Goal: Transaction & Acquisition: Download file/media

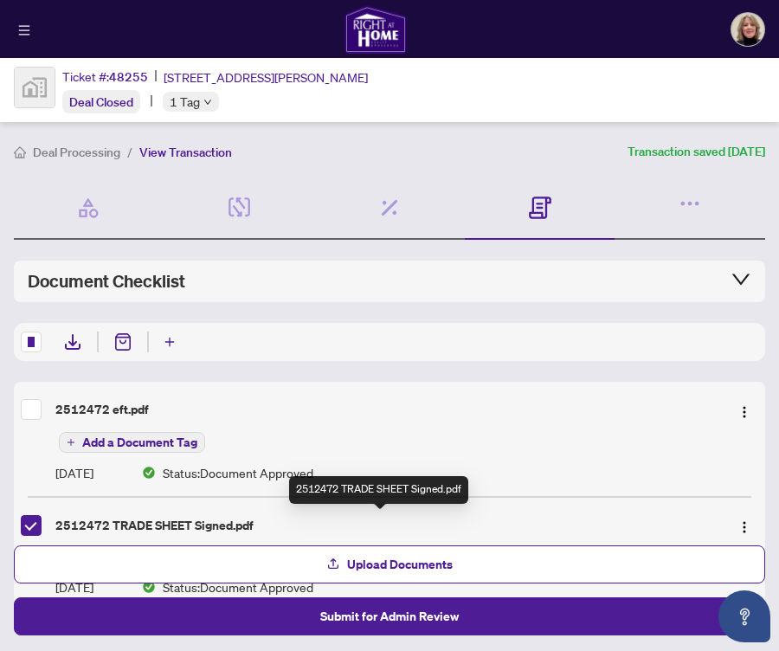
scroll to position [84, 0]
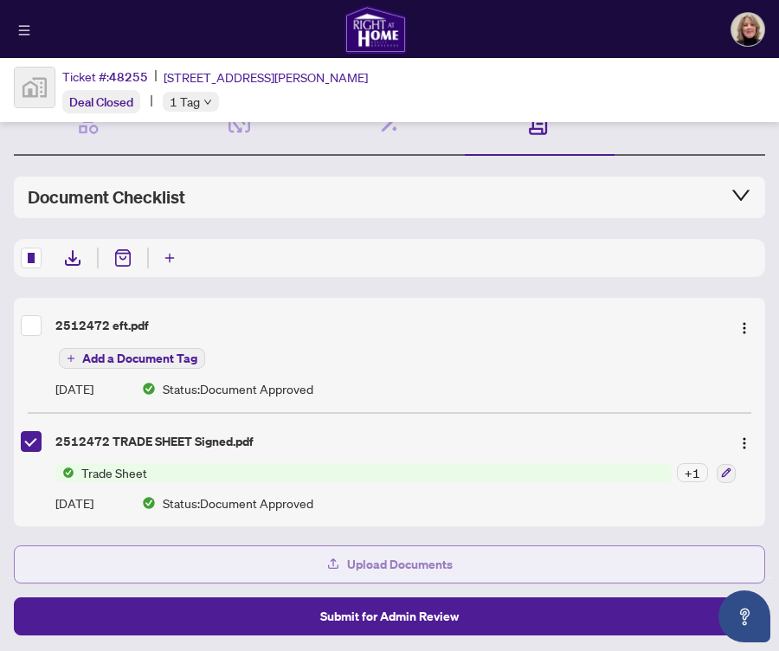
click at [391, 557] on span "Upload Documents" at bounding box center [400, 565] width 106 height 28
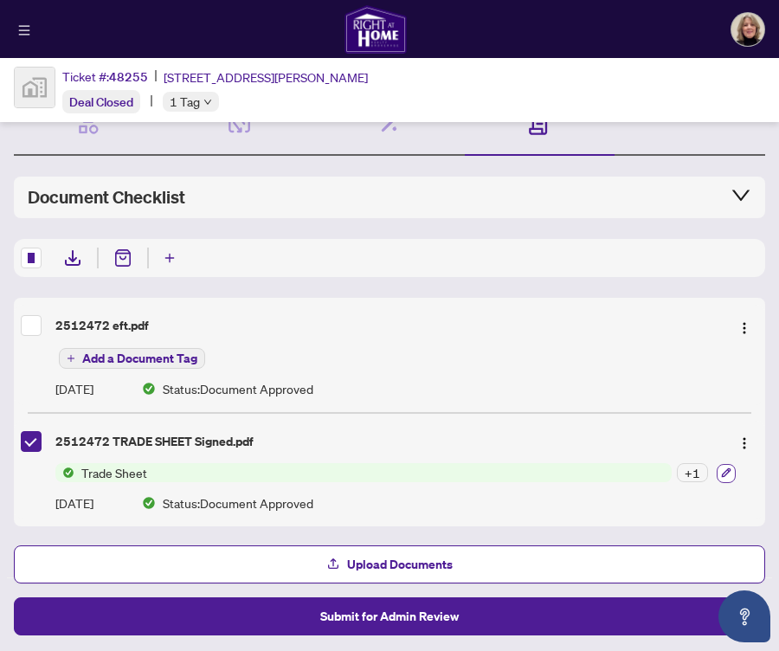
click at [717, 472] on button "button" at bounding box center [726, 473] width 19 height 19
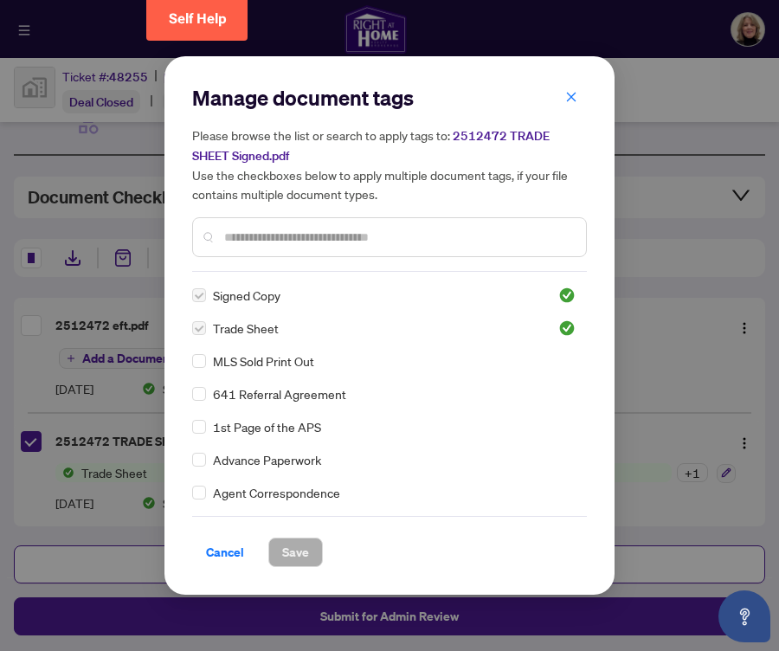
click at [244, 332] on span "Trade Sheet" at bounding box center [246, 328] width 66 height 19
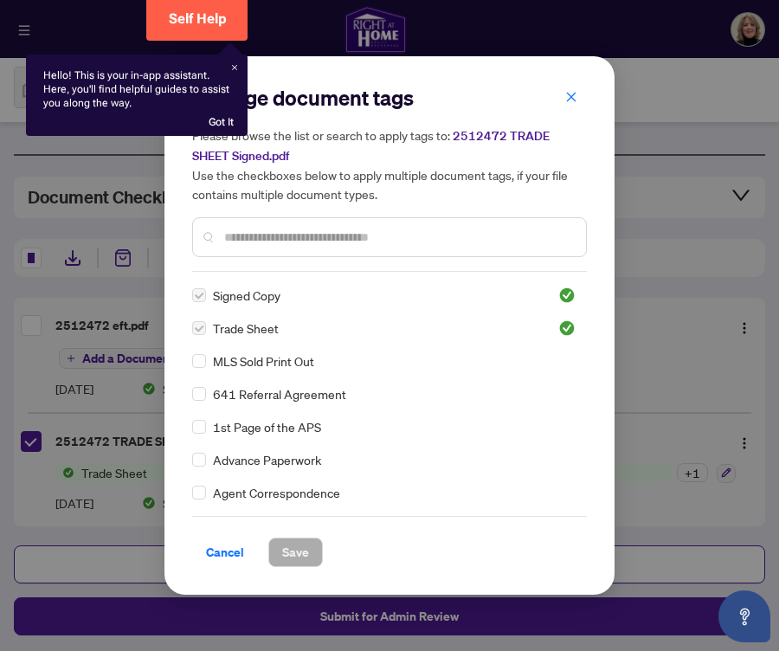
click at [228, 64] on div "Hello! This is your in-app assistant. Here, you'll find helpful guides to assis…" at bounding box center [137, 95] width 222 height 81
click at [235, 70] on div "Hello! This is your in-app assistant. Here, you'll find helpful guides to assis…" at bounding box center [137, 95] width 222 height 81
click at [222, 124] on div "Got It" at bounding box center [220, 121] width 27 height 16
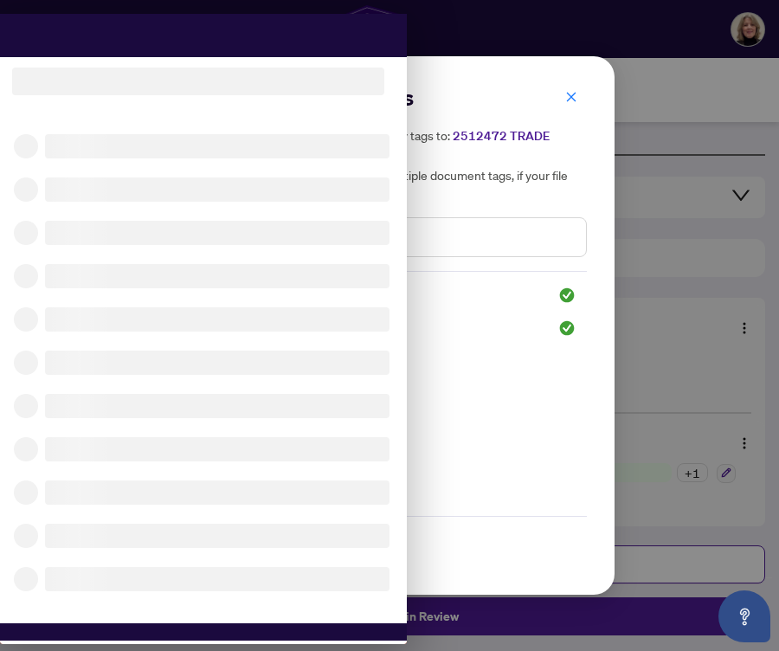
scroll to position [0, 0]
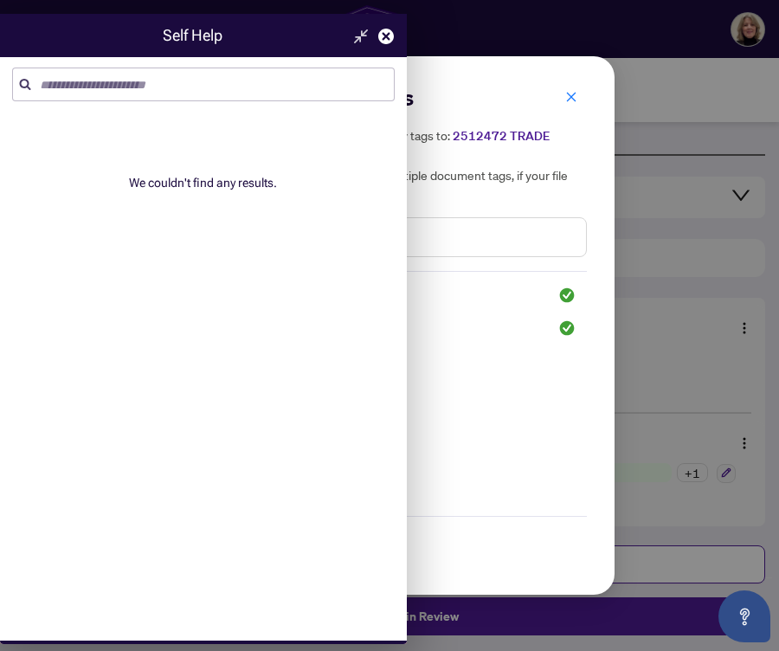
click at [382, 35] on icon at bounding box center [386, 37] width 16 height 16
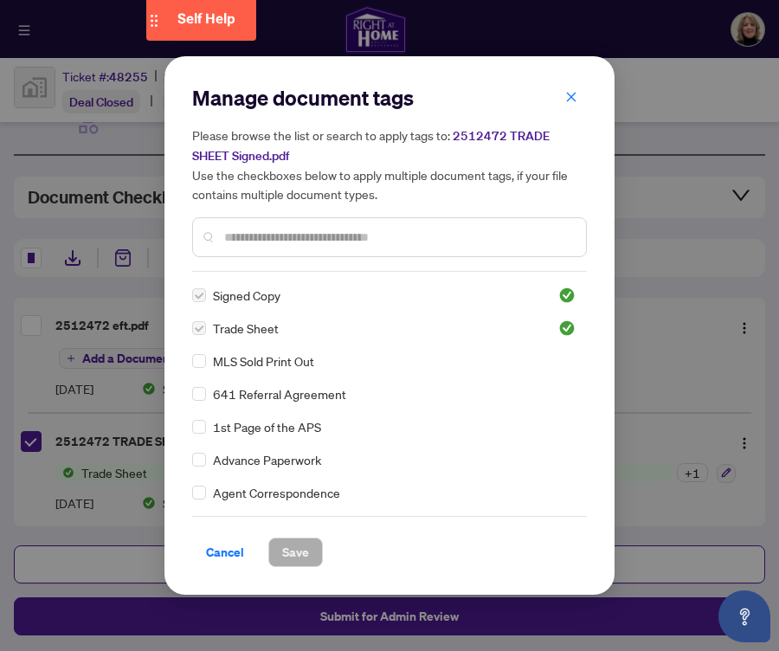
click at [253, 330] on span "Trade Sheet" at bounding box center [246, 328] width 66 height 19
click at [253, 329] on span "Trade Sheet" at bounding box center [246, 328] width 66 height 19
click at [233, 545] on span "Cancel" at bounding box center [225, 552] width 38 height 28
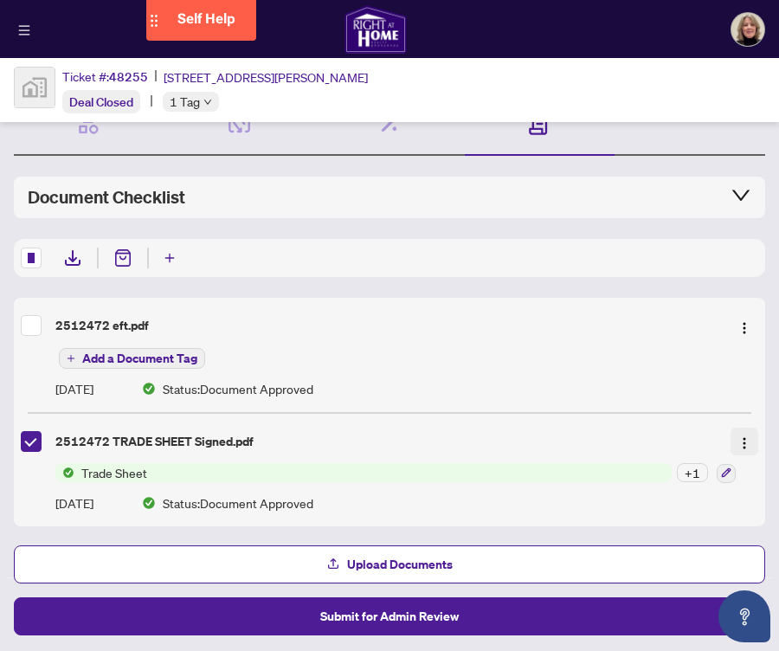
click at [731, 446] on button "button" at bounding box center [745, 442] width 28 height 28
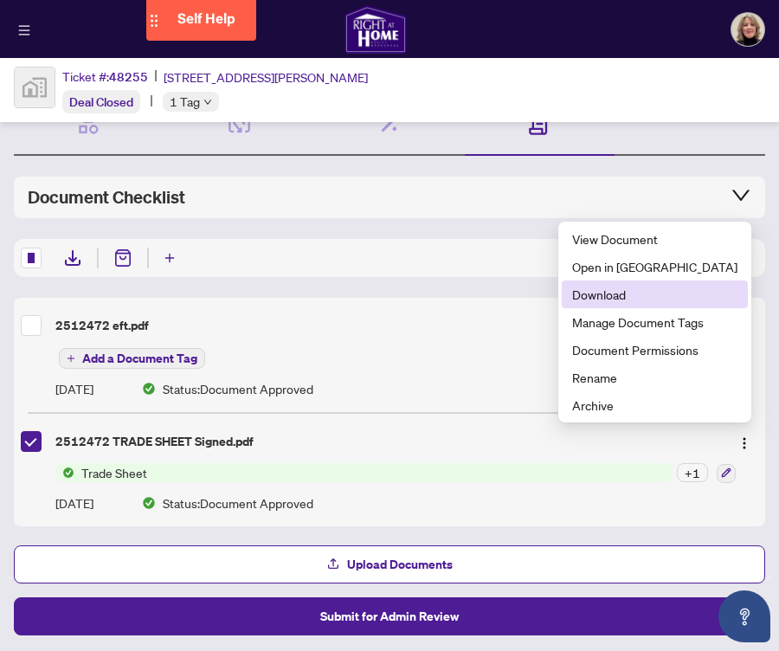
click at [645, 297] on span "Download" at bounding box center [654, 294] width 165 height 19
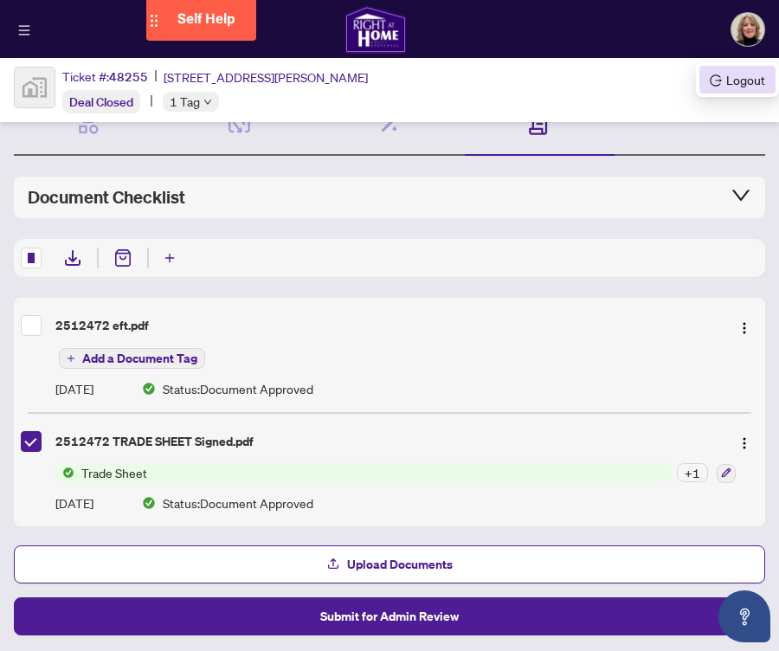
click at [758, 83] on span "Logout" at bounding box center [737, 79] width 55 height 19
